Goal: Information Seeking & Learning: Understand process/instructions

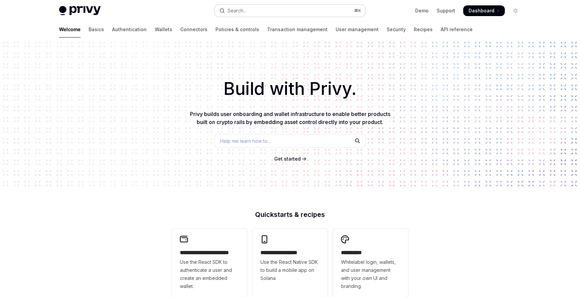
click at [246, 11] on div "Search..." at bounding box center [236, 11] width 19 height 8
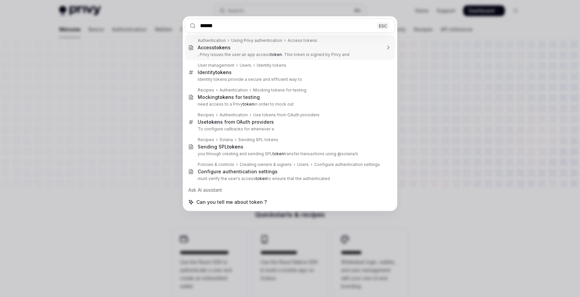
type input "*****"
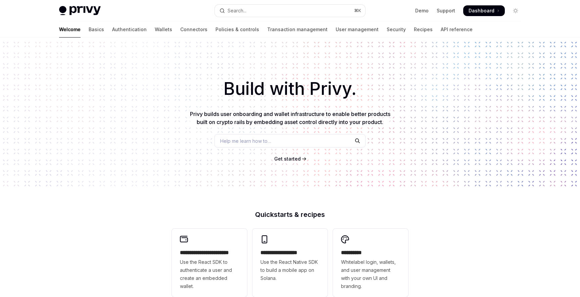
type textarea "*"
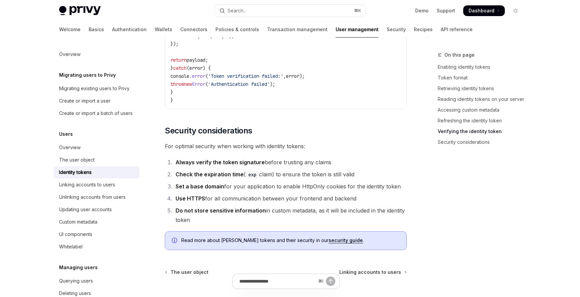
scroll to position [2178, 0]
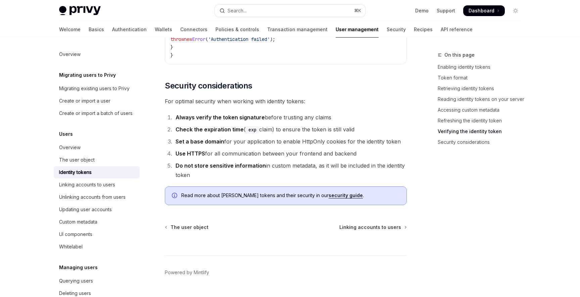
scroll to position [2235, 0]
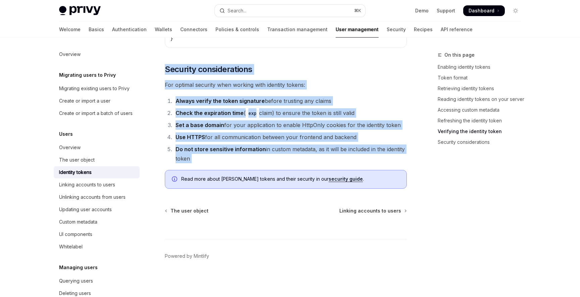
drag, startPoint x: 166, startPoint y: 72, endPoint x: 261, endPoint y: 169, distance: 135.7
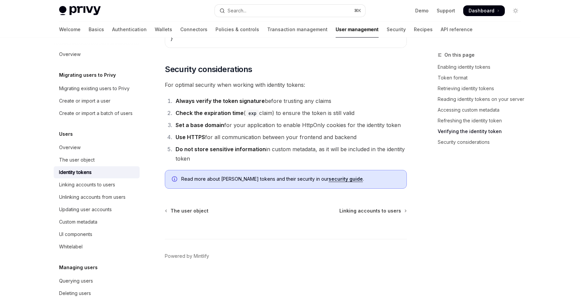
click at [289, 218] on div "⌘ I" at bounding box center [286, 226] width 242 height 25
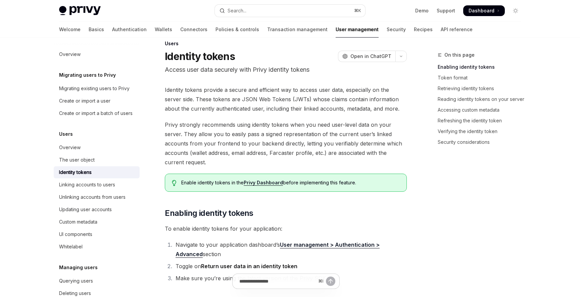
scroll to position [0, 0]
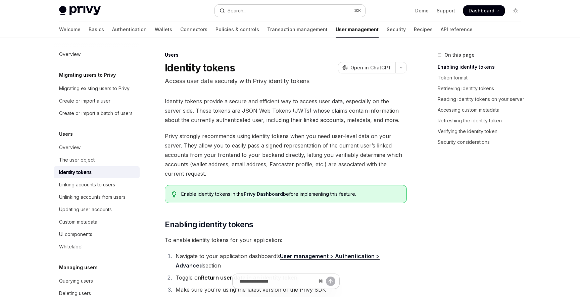
click at [257, 12] on button "Search... ⌘ K" at bounding box center [290, 11] width 150 height 12
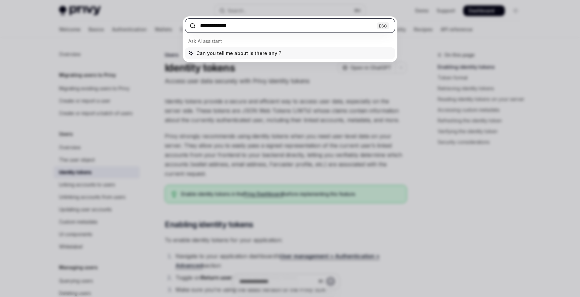
paste input "**********"
type input "**********"
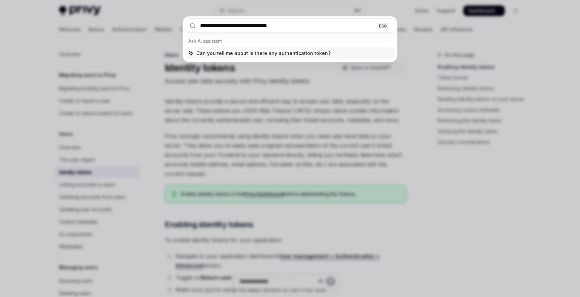
type textarea "*"
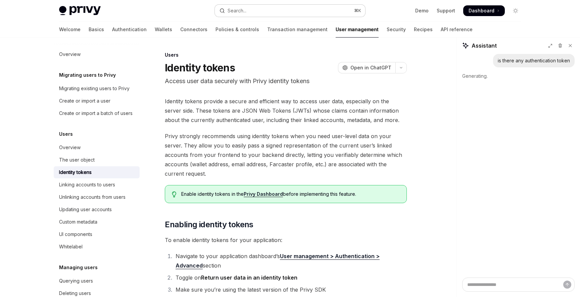
click at [255, 10] on button "Search... ⌘ K" at bounding box center [290, 11] width 150 height 12
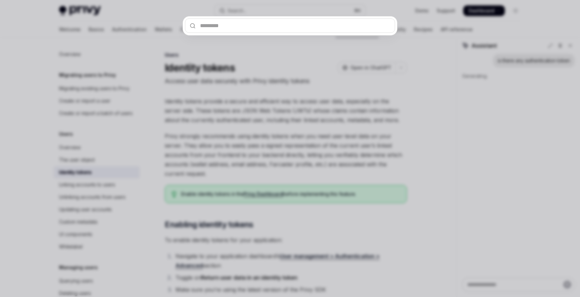
type input "**********"
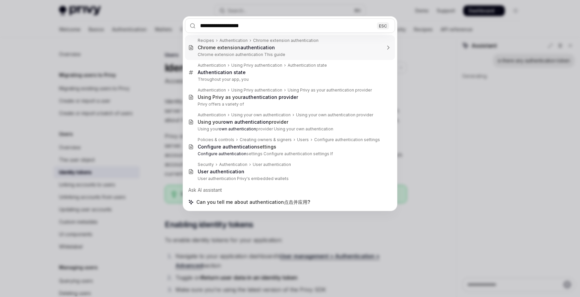
type textarea "*"
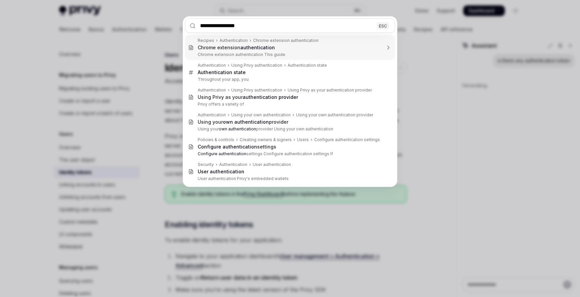
type input "**********"
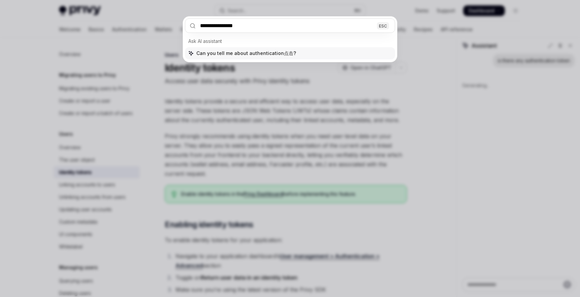
type textarea "*"
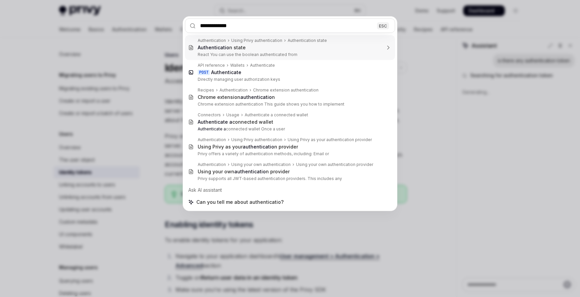
type input "**********"
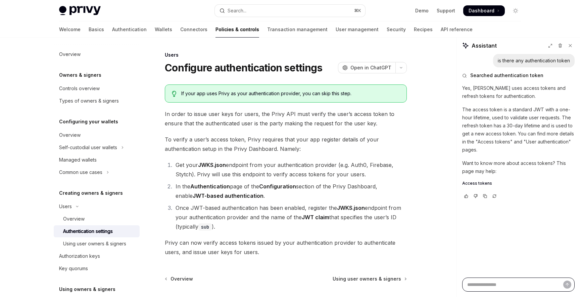
scroll to position [38, 0]
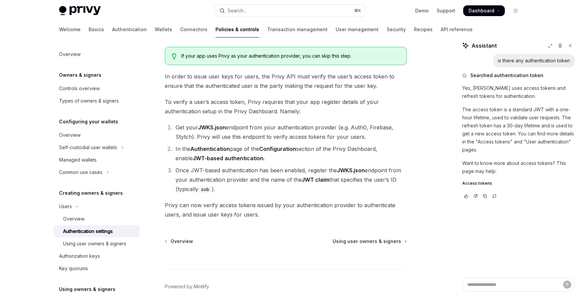
click at [276, 224] on div "Users Configure authentication settings OpenAI Open in ChatGPT OpenAI Open in C…" at bounding box center [223, 170] width 370 height 314
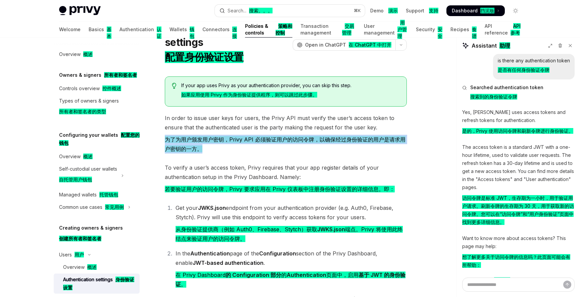
drag, startPoint x: 165, startPoint y: 138, endPoint x: 270, endPoint y: 151, distance: 105.7
click at [270, 151] on font "为了为用户颁发用户密钥，Privy API 必须验证用户的访问令牌，以确保经过身份验证的用户是请求用户密钥的一方。" at bounding box center [286, 144] width 242 height 19
click at [300, 149] on font "为了为用户颁发用户密钥，Privy API 必须验证用户的访问令牌，以确保经过身份验证的用户是请求用户密钥的一方。" at bounding box center [286, 144] width 242 height 19
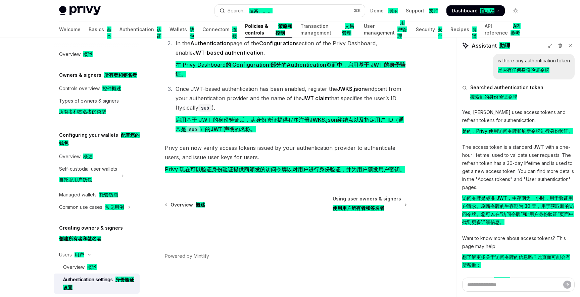
scroll to position [257, 0]
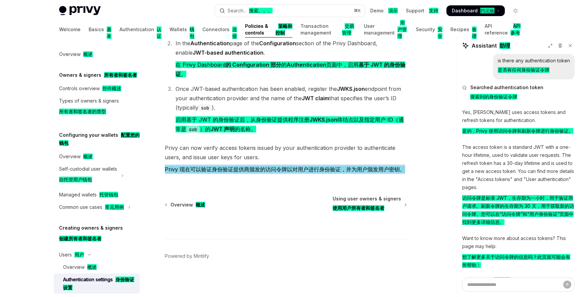
drag, startPoint x: 158, startPoint y: 157, endPoint x: 292, endPoint y: 168, distance: 134.9
click at [292, 168] on div "Users 用户 Configure authentication settings 配置身份验证设置 OpenAI Open in ChatGPT 在 Ch…" at bounding box center [223, 50] width 370 height 494
click at [296, 171] on font "Privy 现在可以验证身份验证提供商颁发的访问令牌以对用户进行身份验证，并为用户颁发用户密钥。" at bounding box center [285, 169] width 240 height 9
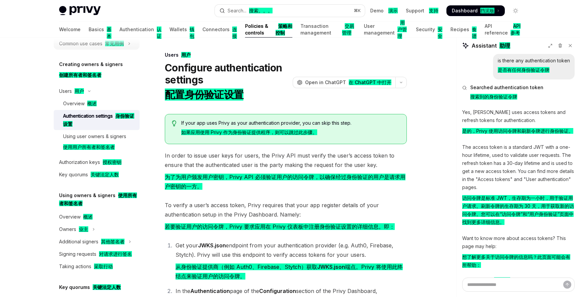
scroll to position [167, 0]
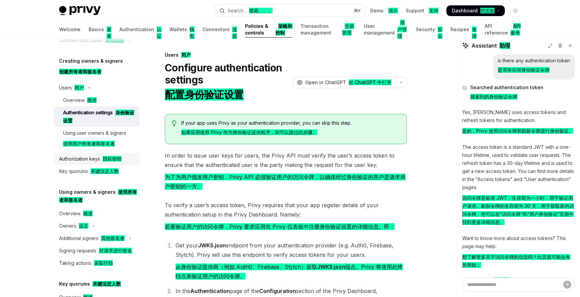
click at [92, 160] on div "Authorization keys 授权密钥" at bounding box center [90, 159] width 62 height 8
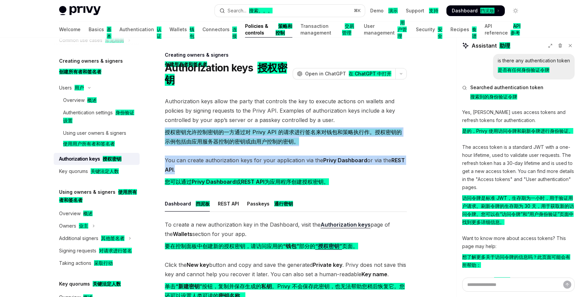
drag, startPoint x: 165, startPoint y: 130, endPoint x: 295, endPoint y: 174, distance: 136.9
click at [295, 174] on div "Authorization keys allow the party that controls the key to execute actions on …" at bounding box center [286, 289] width 242 height 384
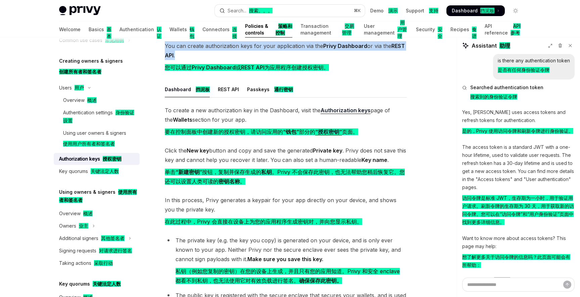
scroll to position [120, 0]
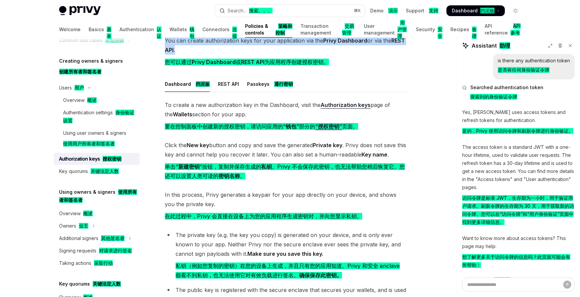
click at [277, 182] on span "Click the New key button and copy and save the generated Private key . [PERSON_…" at bounding box center [286, 162] width 242 height 43
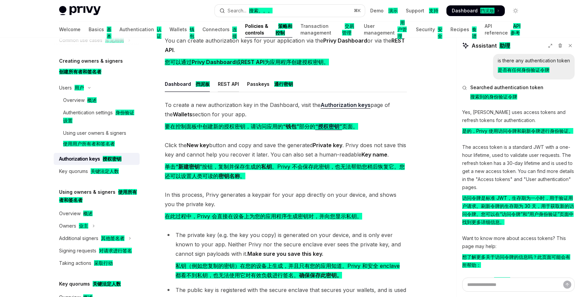
click at [218, 80] on div "REST API" at bounding box center [228, 84] width 21 height 16
type textarea "*"
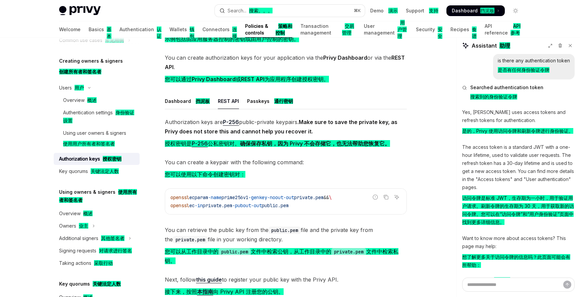
scroll to position [107, 0]
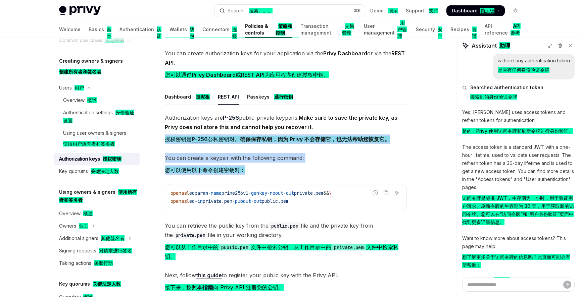
drag, startPoint x: 165, startPoint y: 138, endPoint x: 306, endPoint y: 169, distance: 144.7
click at [306, 169] on div "Authorization keys are P-256 public-private keypairs. Make sure to save the pri…" at bounding box center [286, 235] width 242 height 245
click at [274, 163] on span "You can create a keypair with the following command: 您可以使用以下命令创建密钥对：" at bounding box center [286, 165] width 242 height 24
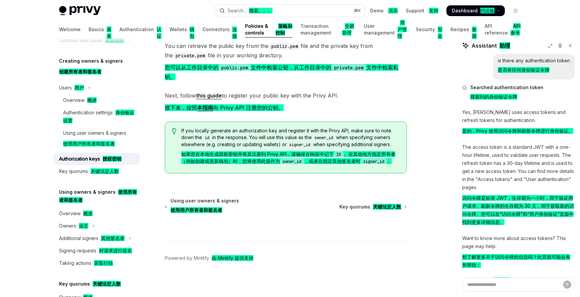
scroll to position [295, 0]
